Goal: Transaction & Acquisition: Download file/media

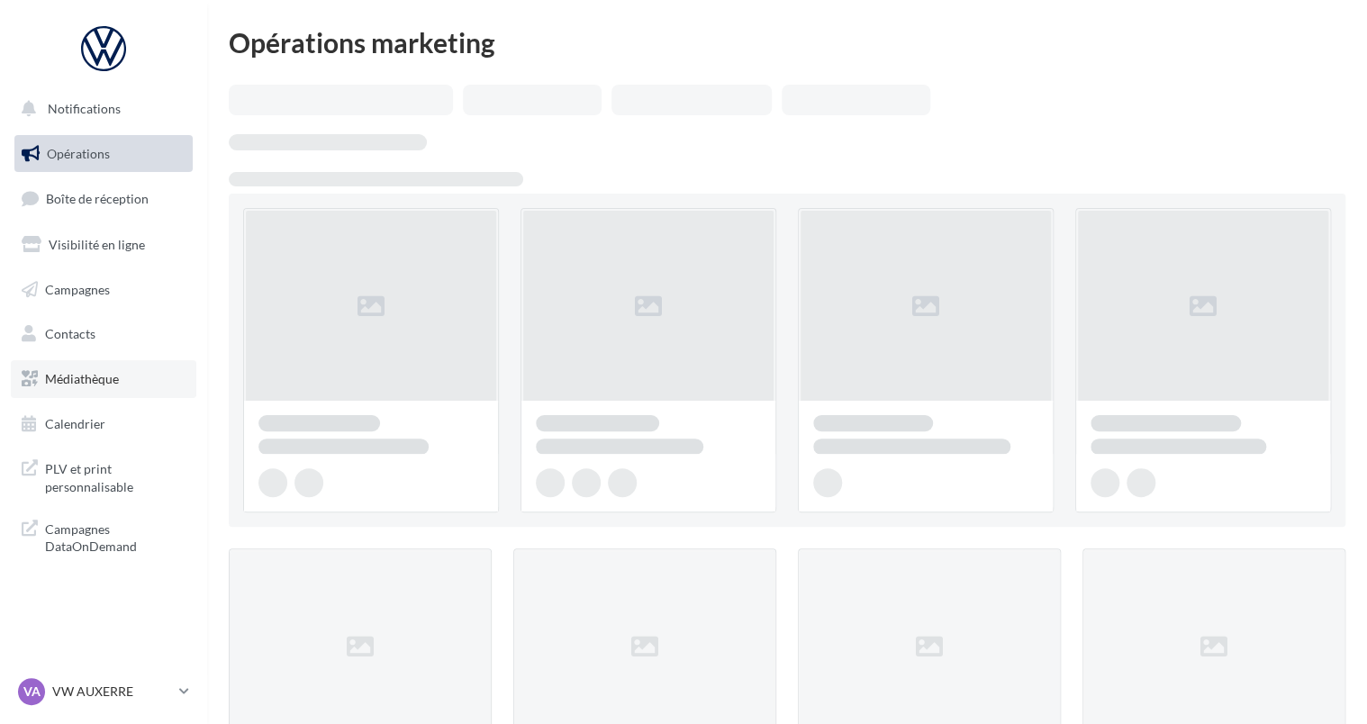
click at [79, 371] on span "Médiathèque" at bounding box center [82, 378] width 74 height 15
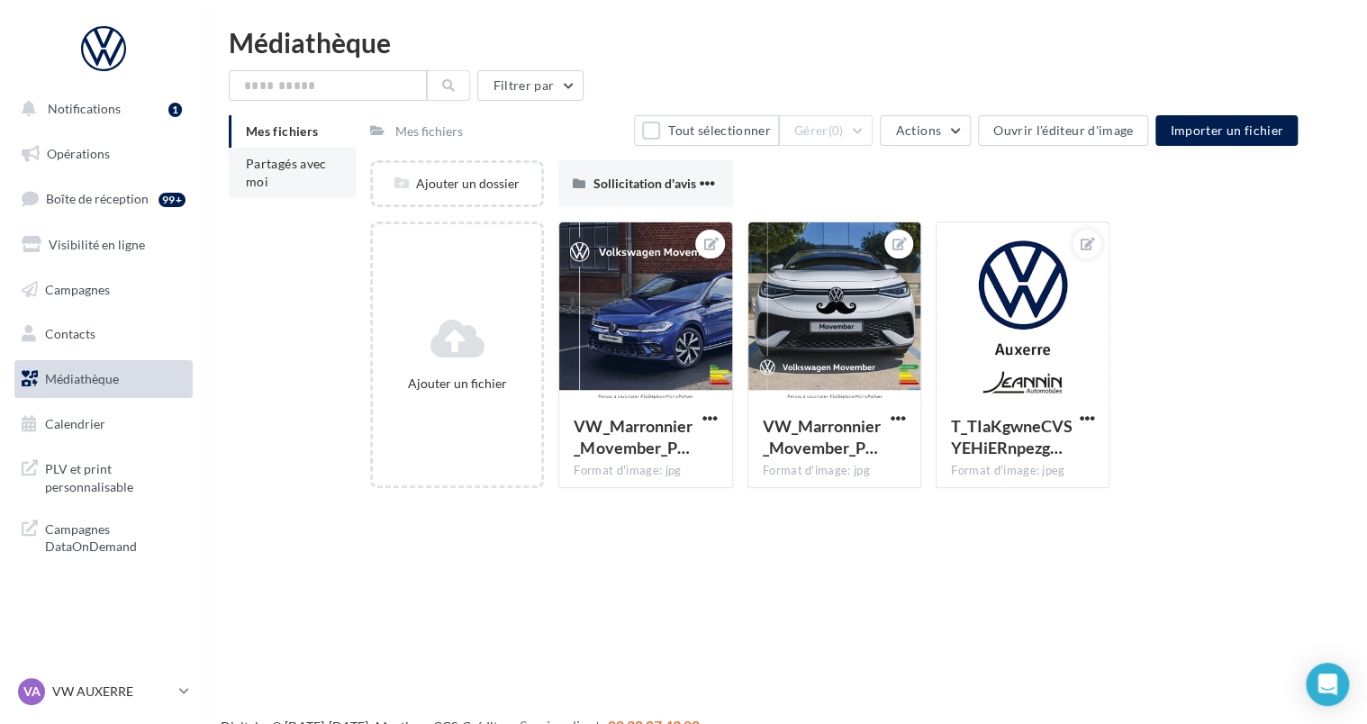
click at [276, 188] on li "Partagés avec moi" at bounding box center [292, 173] width 127 height 50
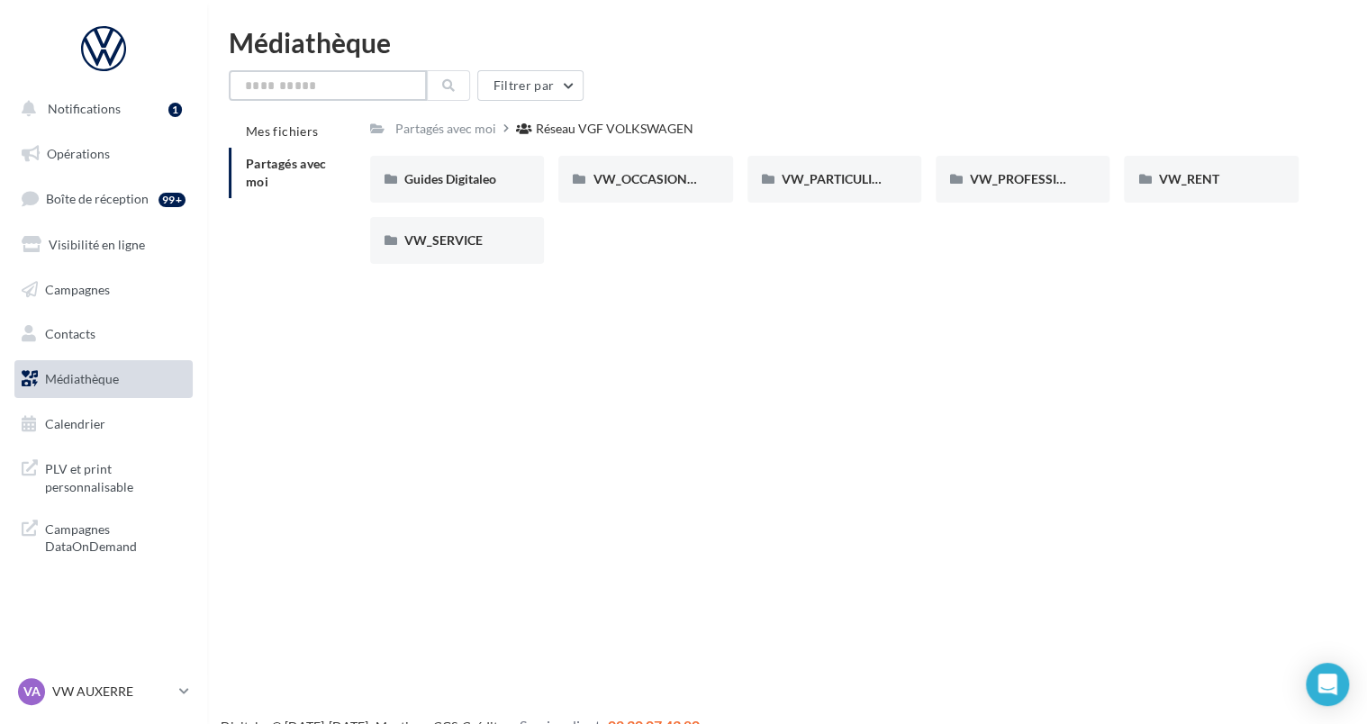
click at [311, 92] on input "text" at bounding box center [328, 85] width 198 height 31
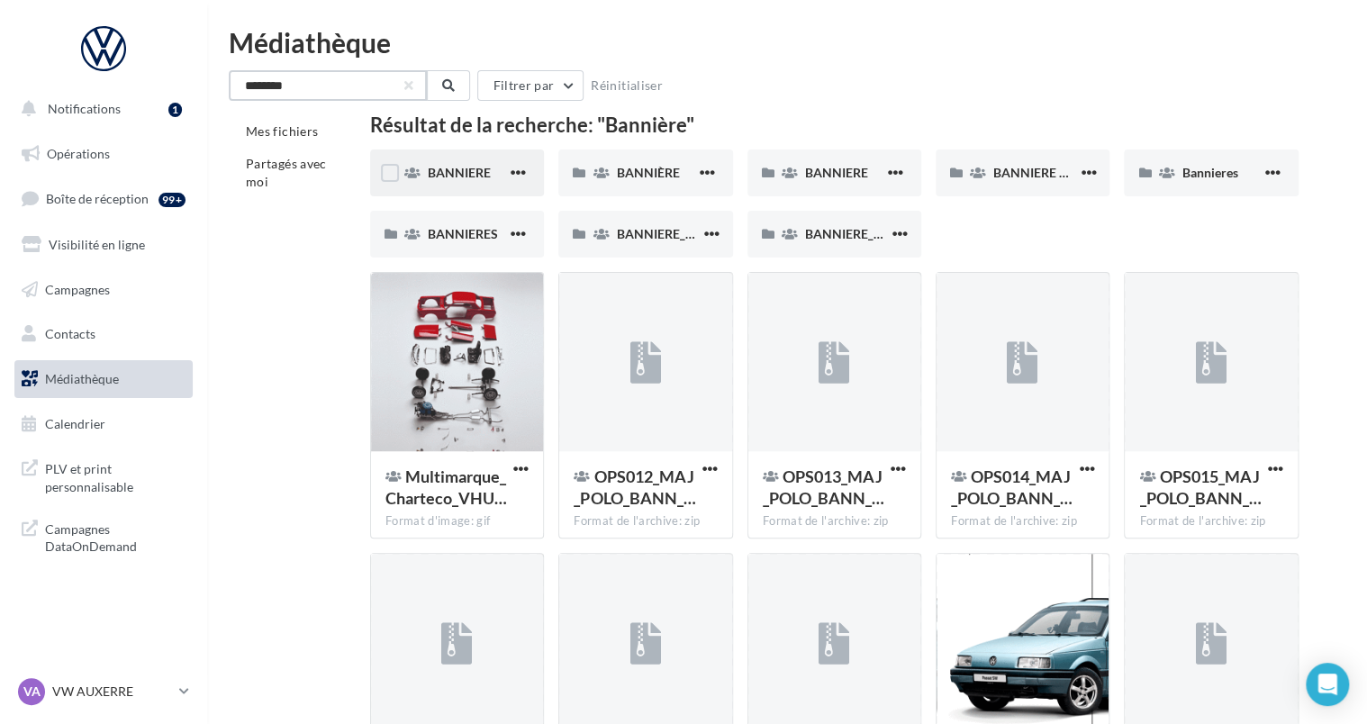
type input "********"
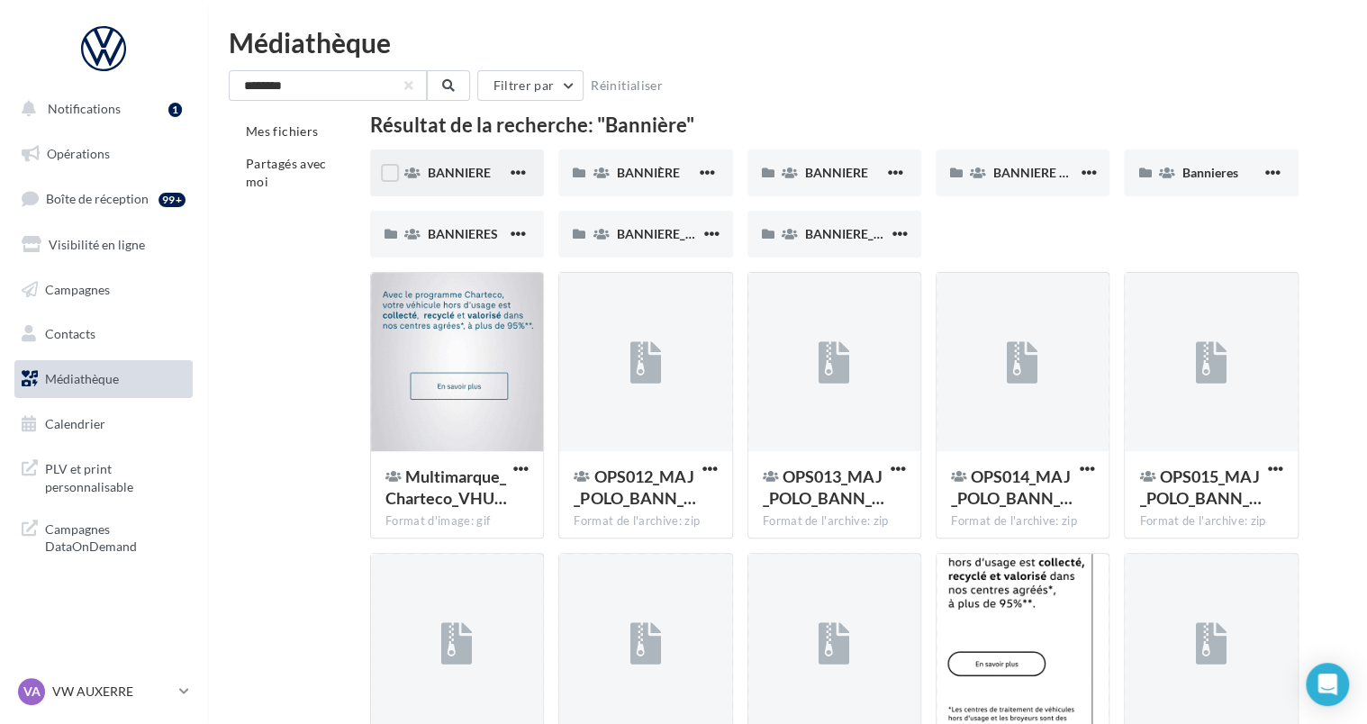
click at [429, 164] on div "BANNIERE" at bounding box center [467, 173] width 79 height 18
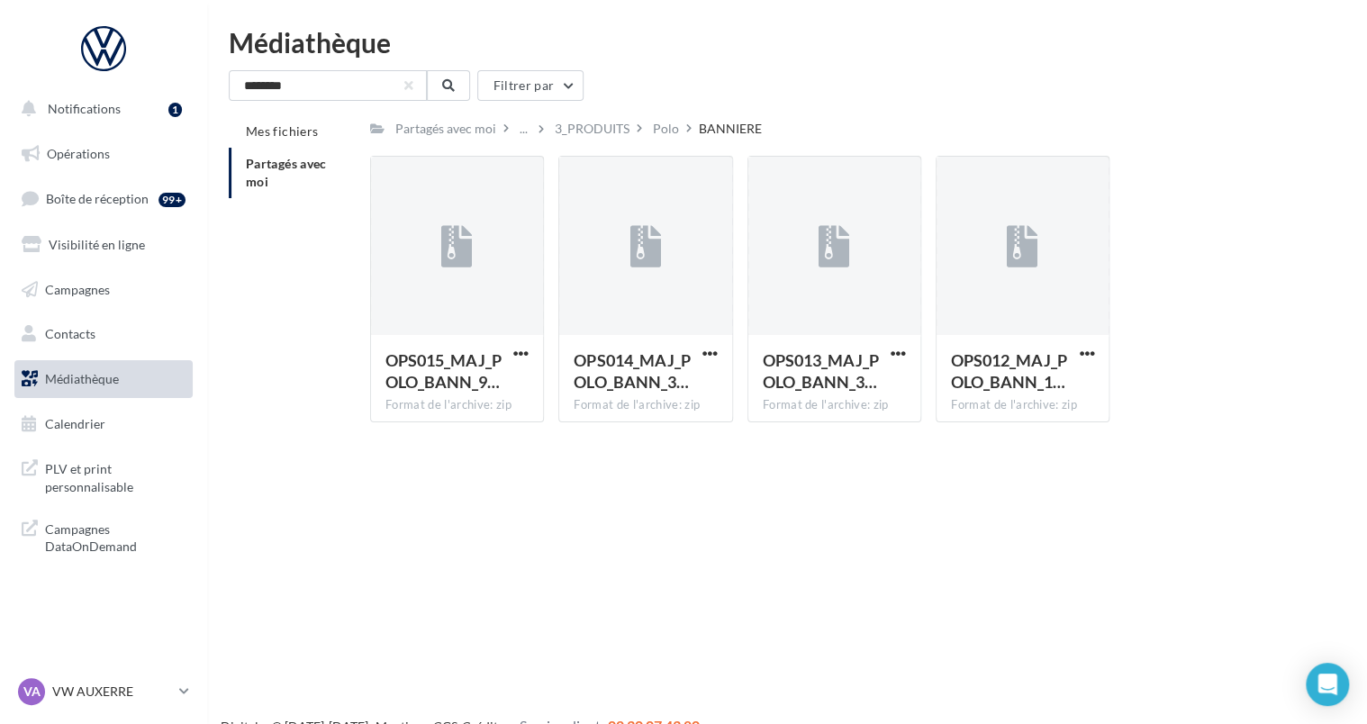
click at [341, 360] on div "Mes fichiers Partagés avec moi Partagés avec moi ... 3_PRODUITS Polo BANNIERE R…" at bounding box center [794, 276] width 1131 height 322
click at [295, 139] on li "Mes fichiers" at bounding box center [292, 131] width 127 height 32
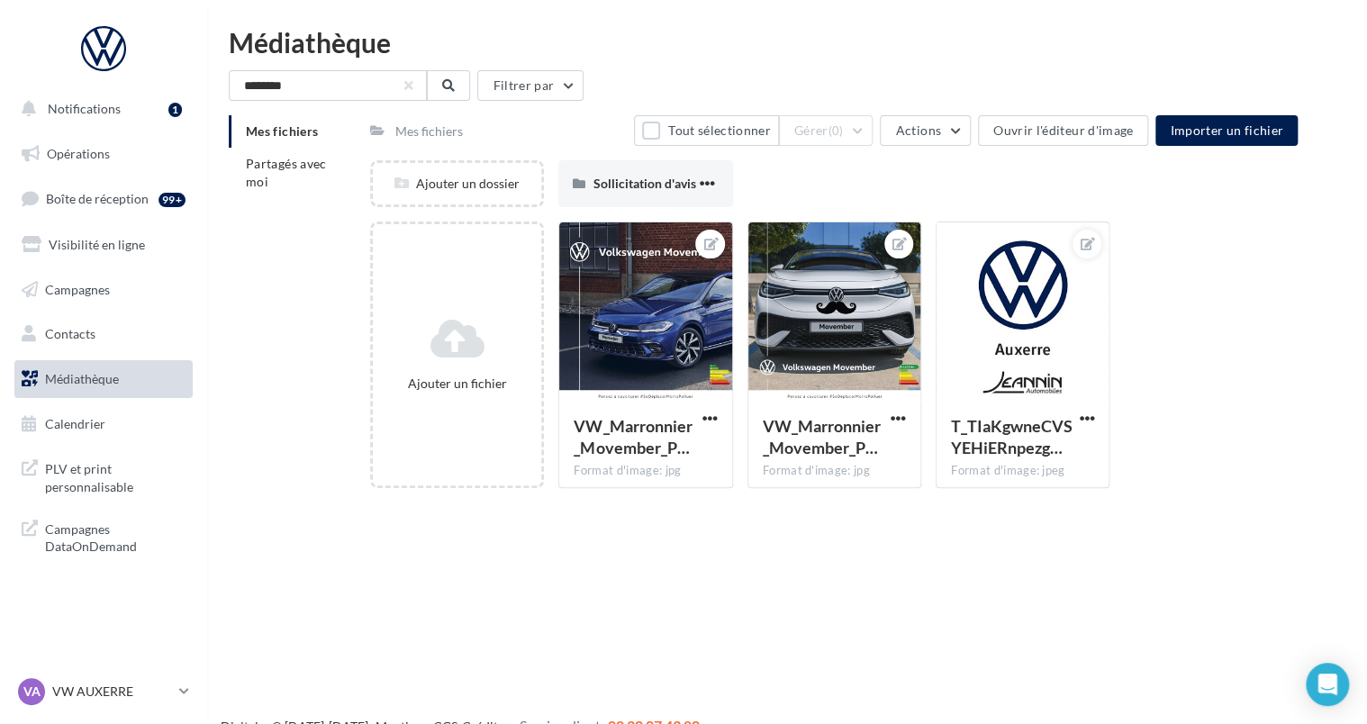
click at [124, 387] on link "Médiathèque" at bounding box center [104, 379] width 186 height 38
click at [277, 176] on li "Partagés avec moi" at bounding box center [292, 173] width 127 height 50
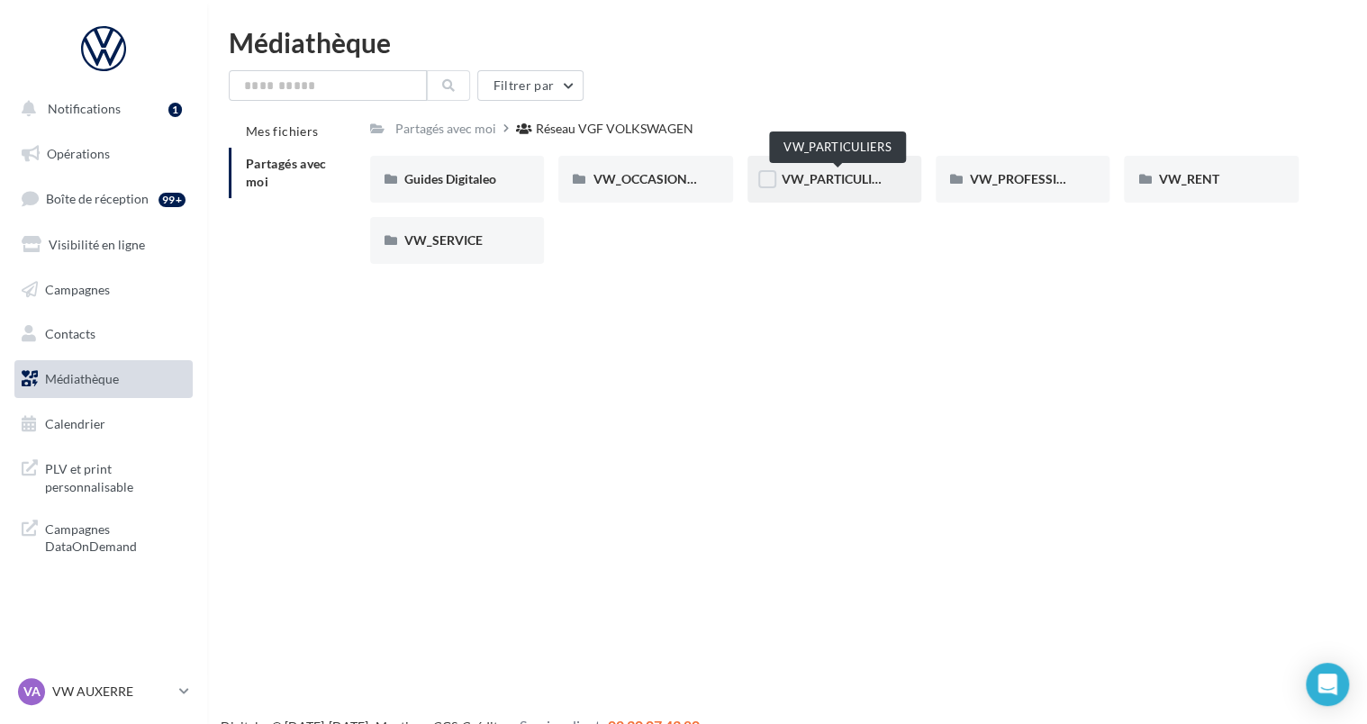
click at [782, 186] on span "VW_PARTICULIERS" at bounding box center [838, 178] width 113 height 15
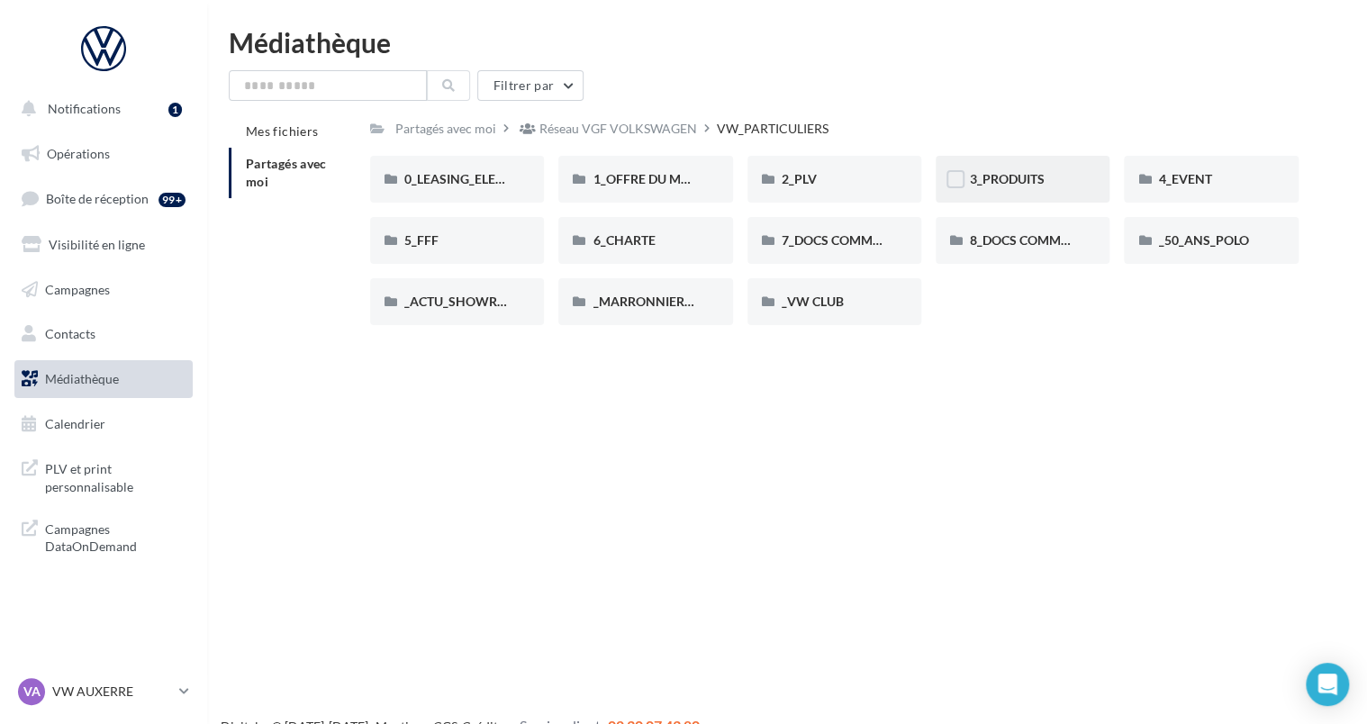
click at [991, 170] on div "3_PRODUITS" at bounding box center [1022, 179] width 105 height 18
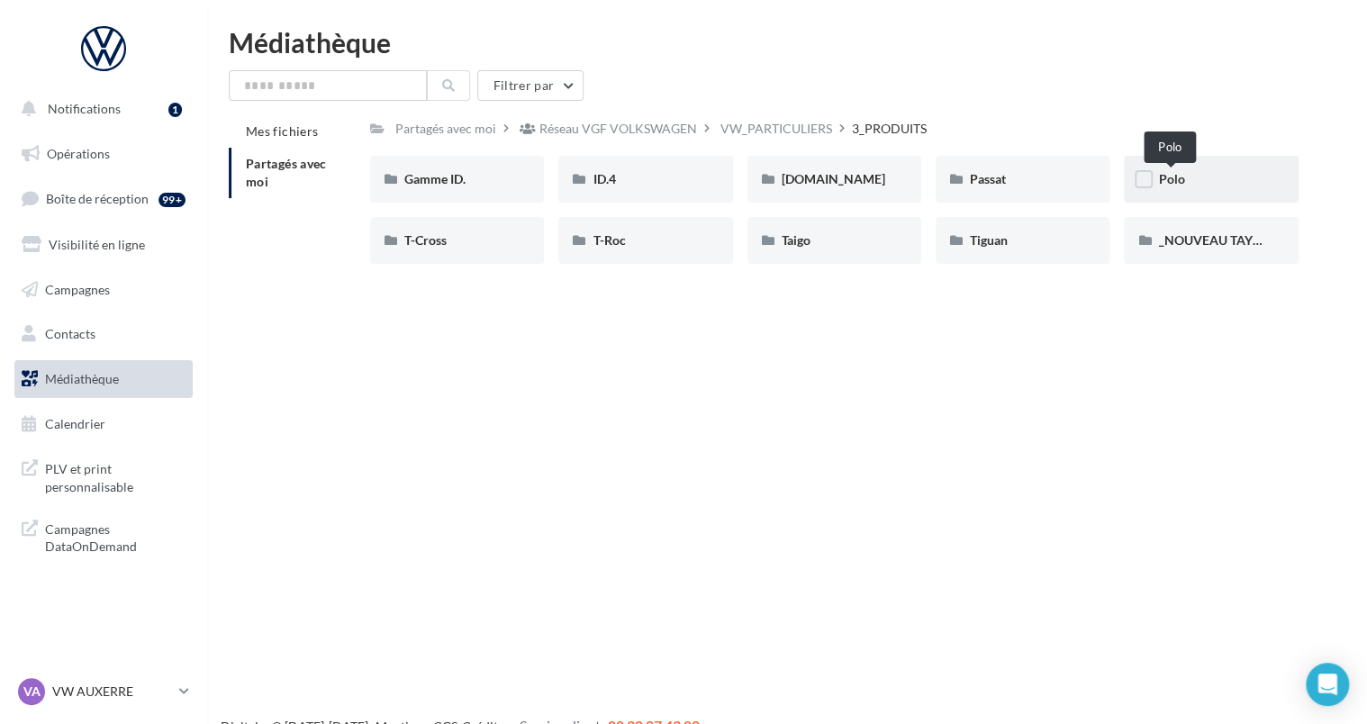
click at [1167, 182] on span "Polo" at bounding box center [1171, 178] width 26 height 15
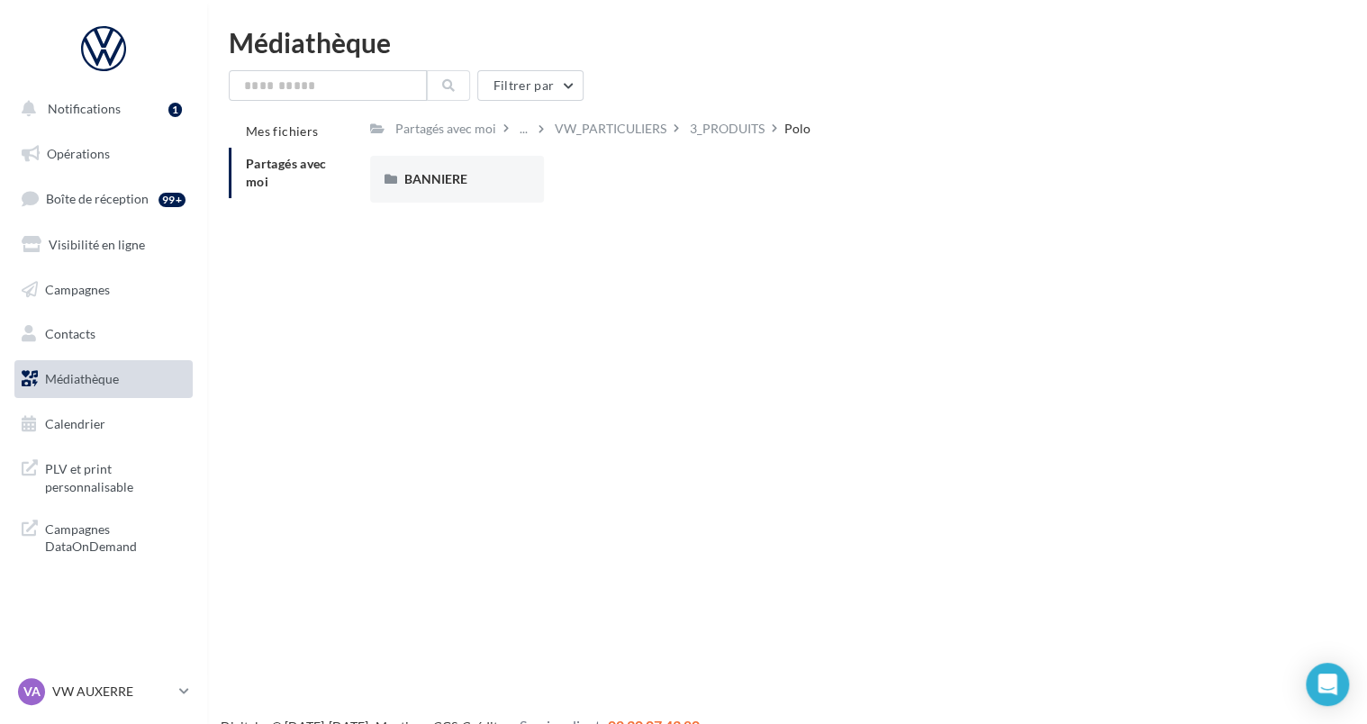
drag, startPoint x: 1167, startPoint y: 182, endPoint x: 483, endPoint y: 221, distance: 685.6
click at [483, 221] on div "Mes fichiers Partagés avec moi Partagés avec moi ... VW_PARTICULIERS 3_PRODUITS…" at bounding box center [794, 171] width 1131 height 112
click at [449, 184] on span "BANNIERE" at bounding box center [435, 178] width 63 height 15
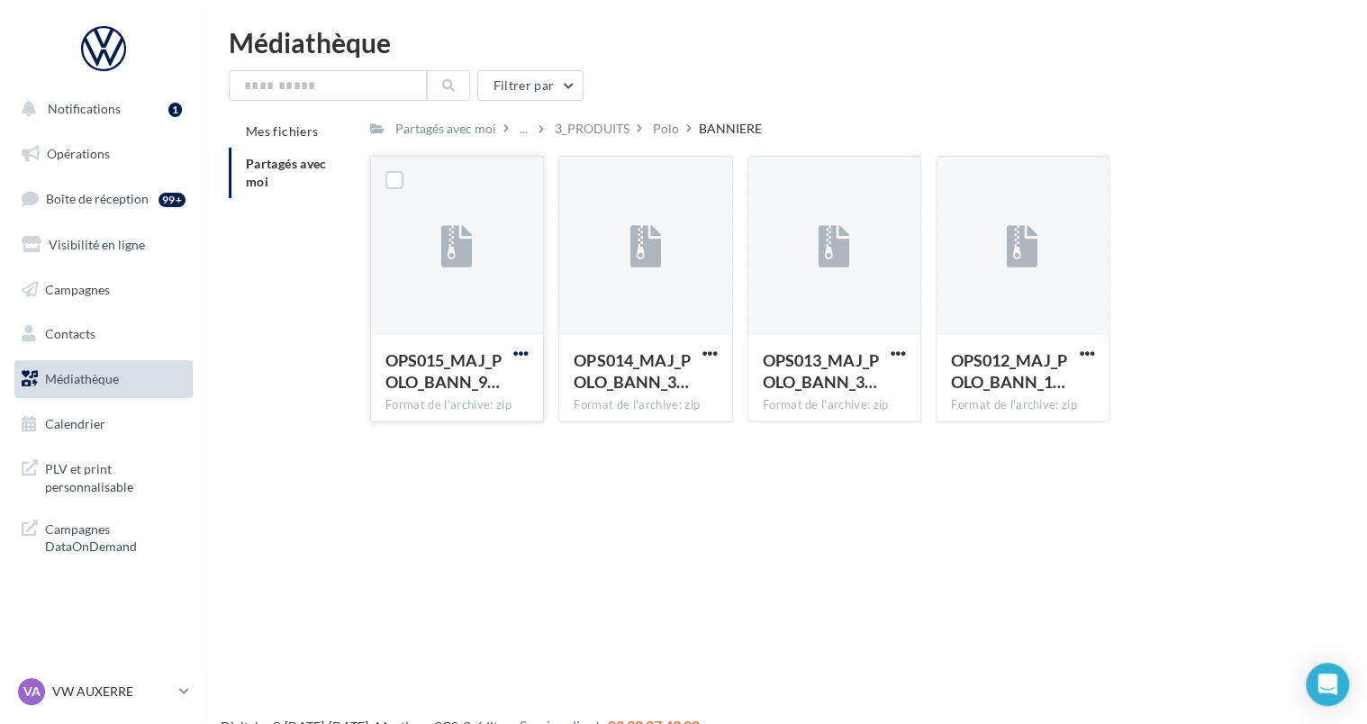
click at [525, 349] on span "button" at bounding box center [520, 353] width 15 height 15
click at [418, 396] on button "Télécharger" at bounding box center [442, 389] width 180 height 47
